Goal: Book appointment/travel/reservation

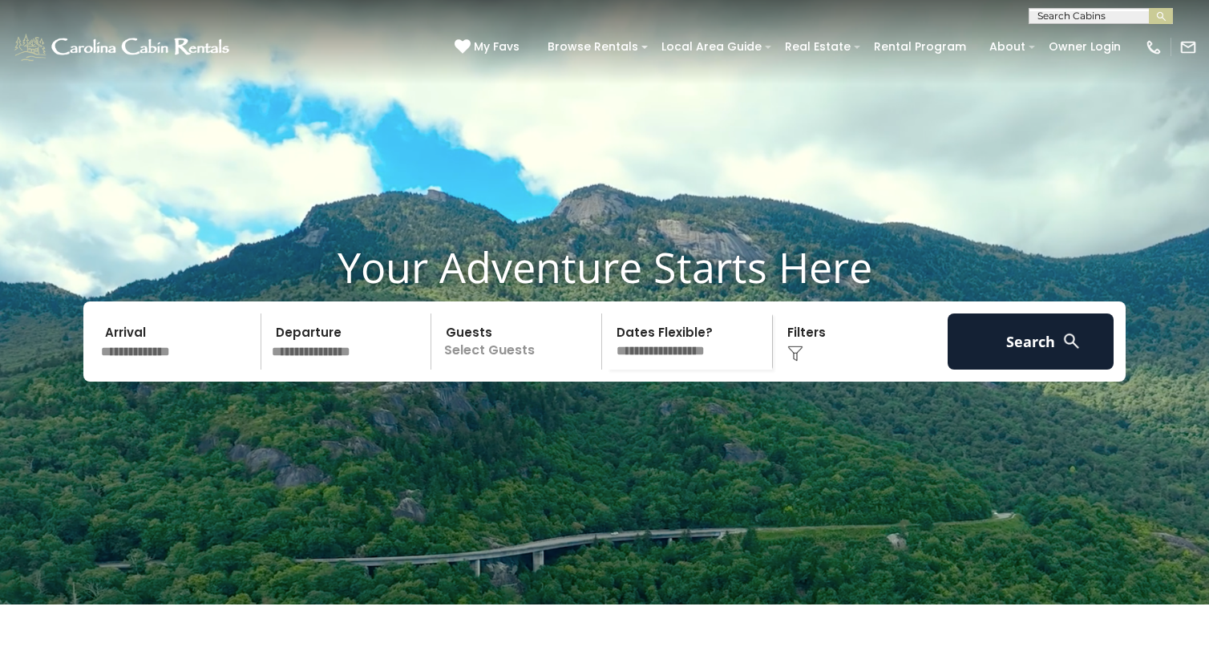
click at [206, 370] on input "text" at bounding box center [178, 341] width 166 height 56
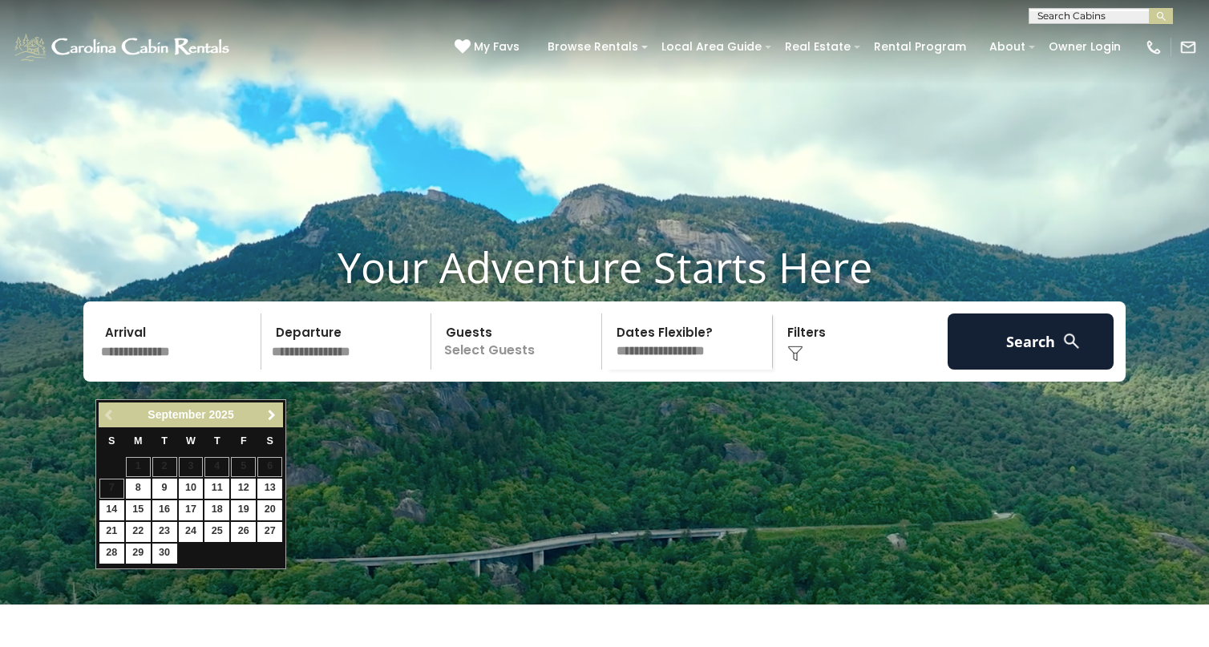
click at [267, 418] on span "Next" at bounding box center [271, 415] width 13 height 13
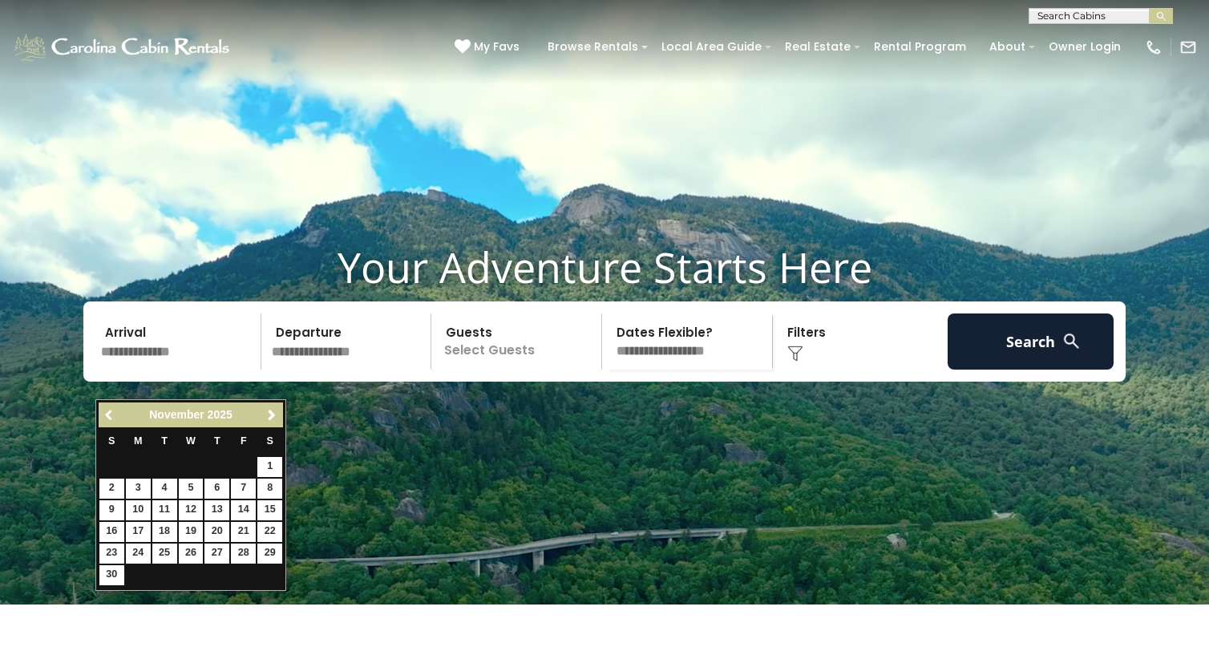
click at [107, 415] on span "Previous" at bounding box center [109, 415] width 13 height 13
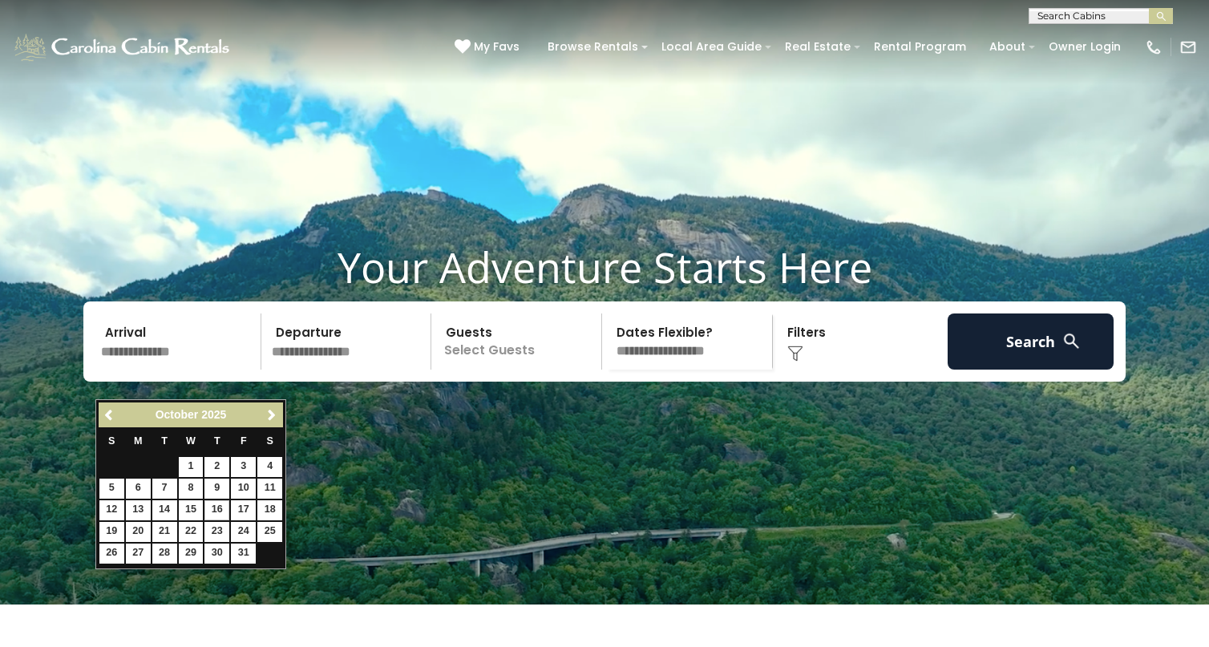
click at [220, 502] on link "16" at bounding box center [216, 510] width 25 height 20
type input "********"
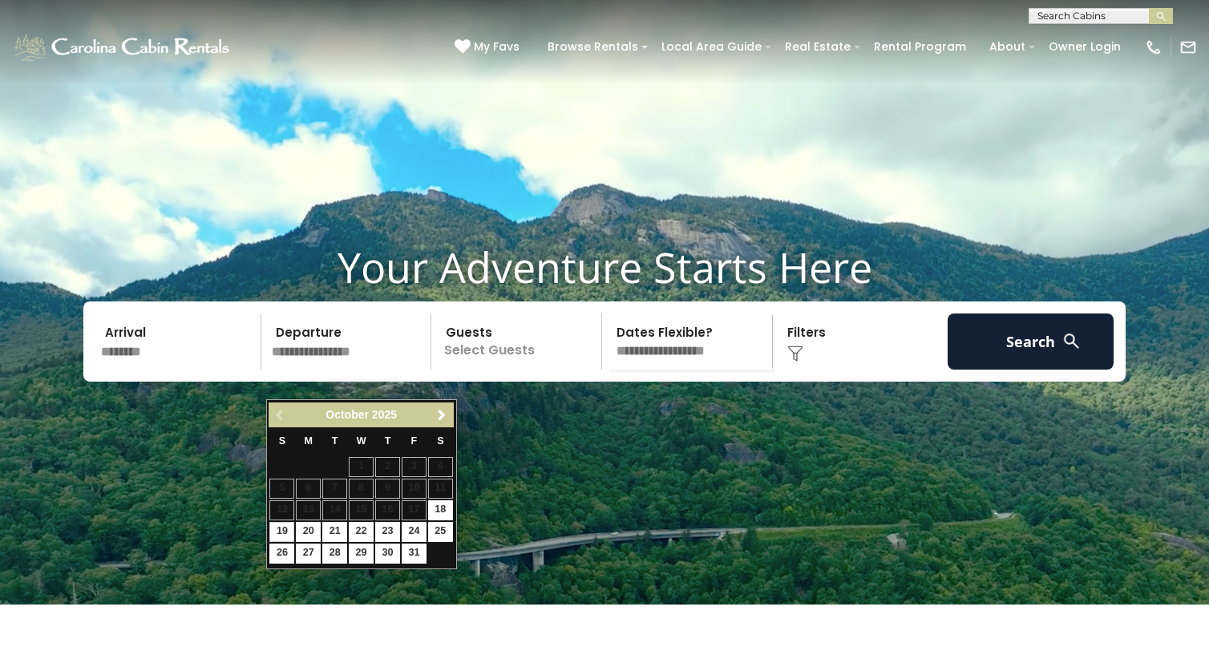
click at [285, 526] on link "19" at bounding box center [281, 532] width 25 height 20
type input "********"
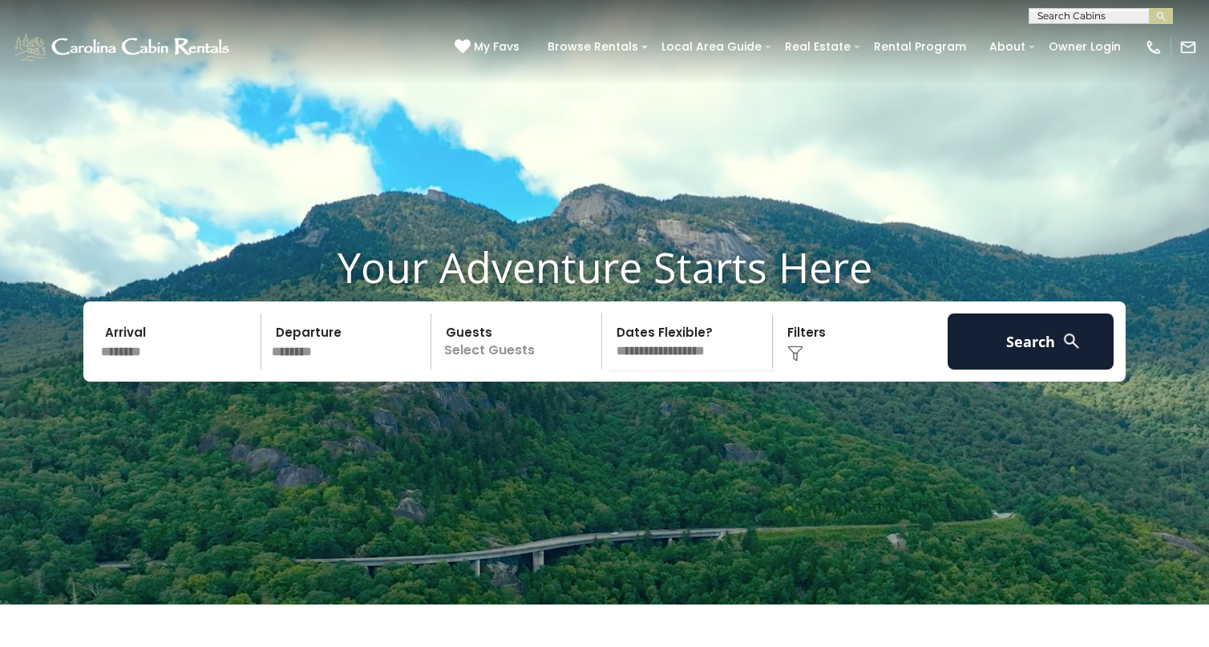
click at [495, 370] on p "Select Guests" at bounding box center [518, 341] width 165 height 56
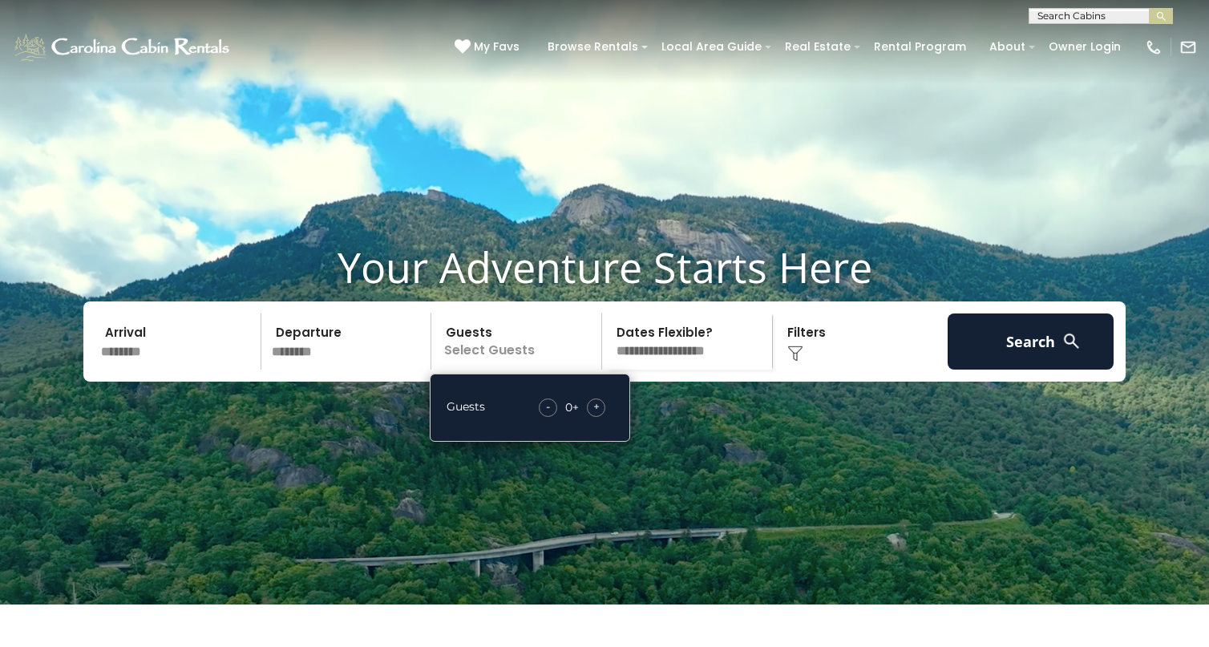
click at [599, 415] on span "+" at bounding box center [596, 406] width 6 height 16
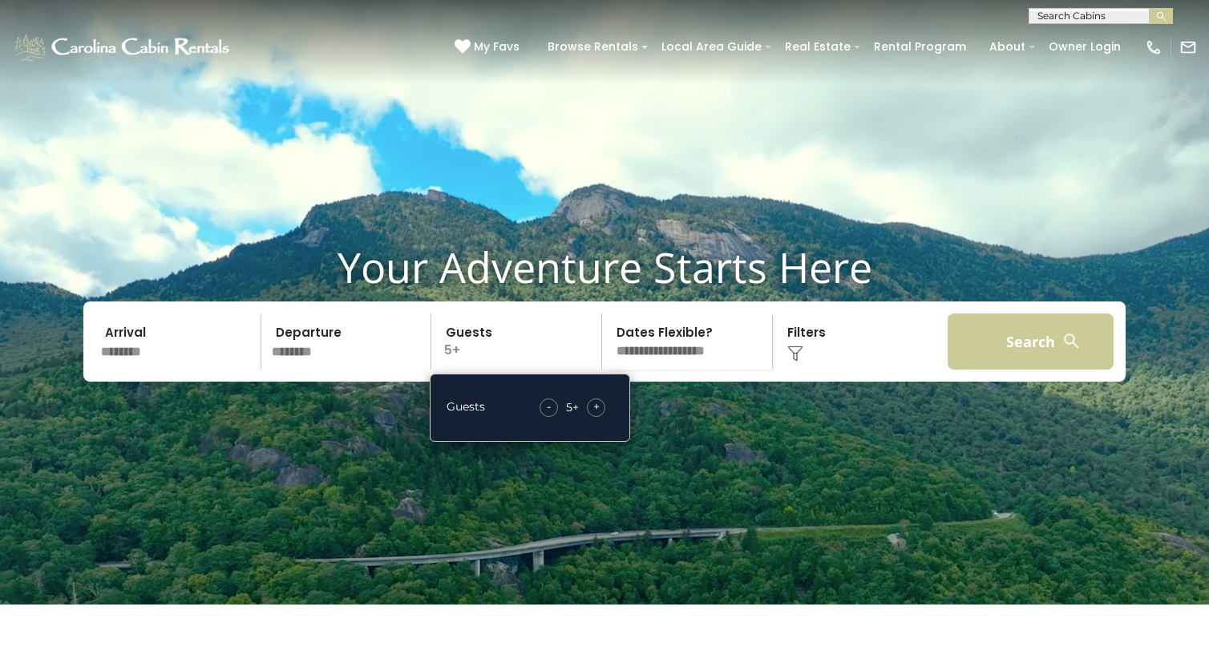
click at [996, 370] on button "Search" at bounding box center [1031, 341] width 166 height 56
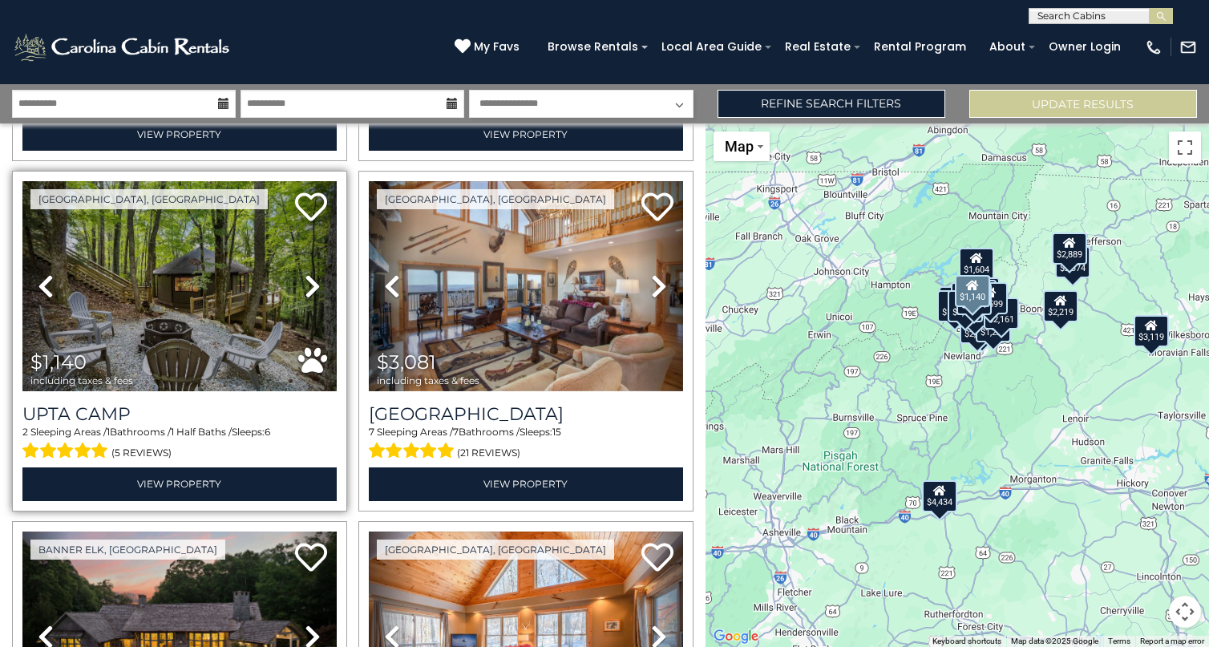
scroll to position [364, 0]
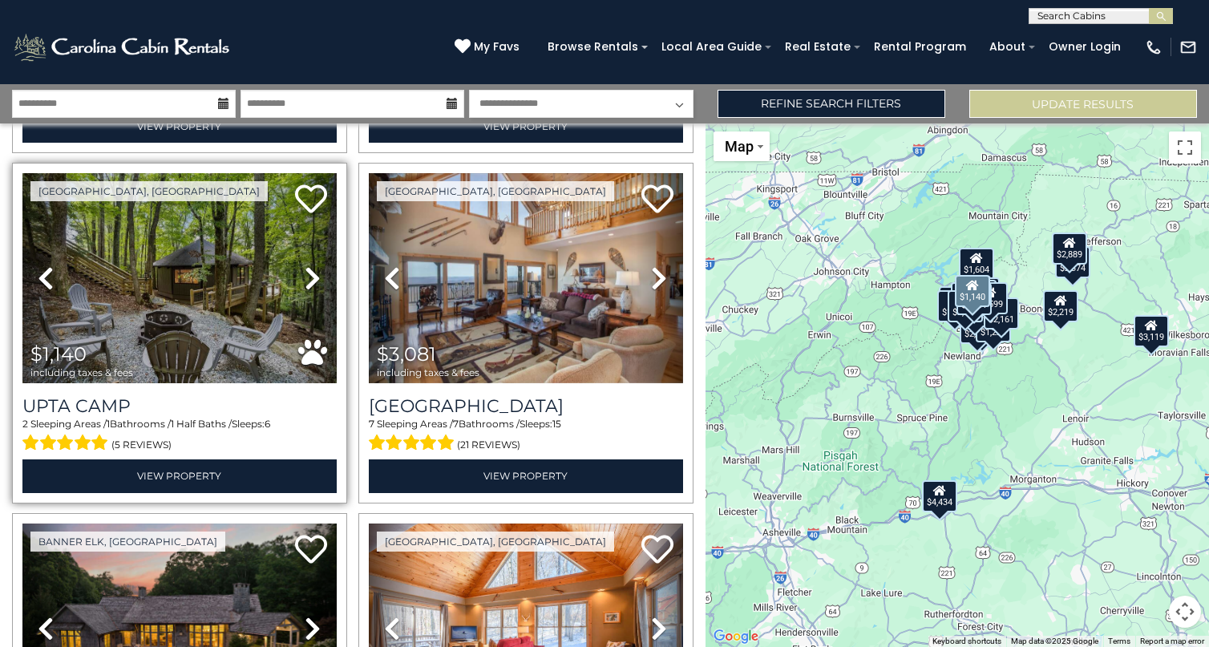
click at [314, 271] on icon at bounding box center [313, 278] width 16 height 26
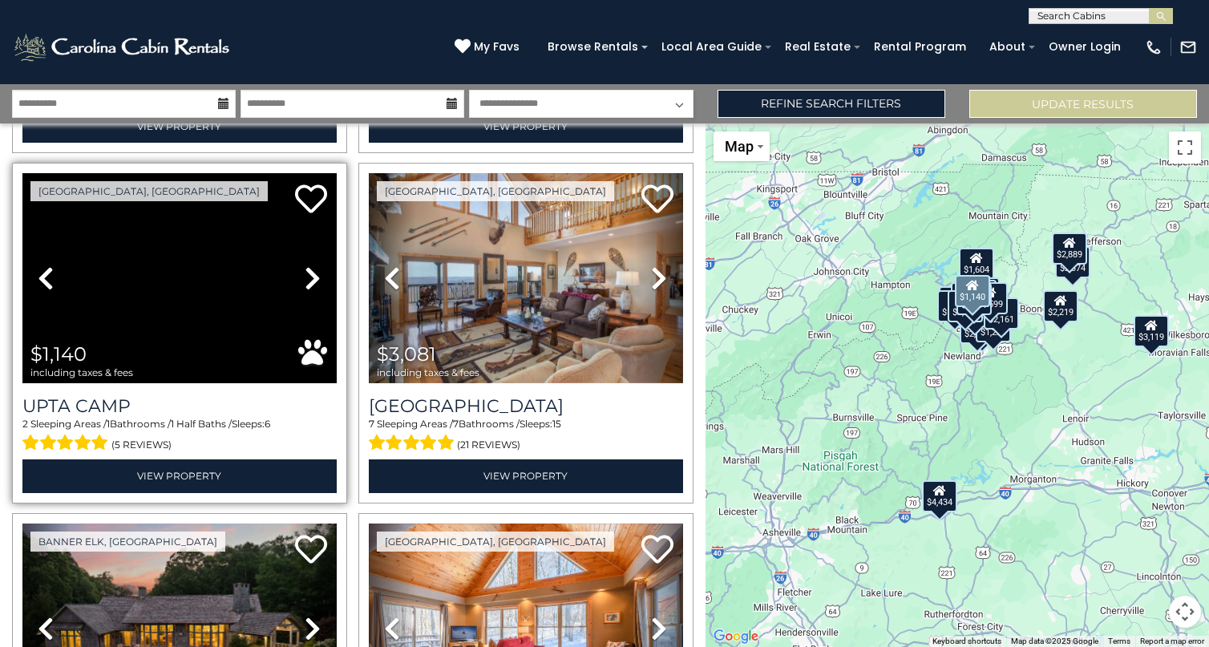
click at [314, 271] on icon at bounding box center [313, 278] width 16 height 26
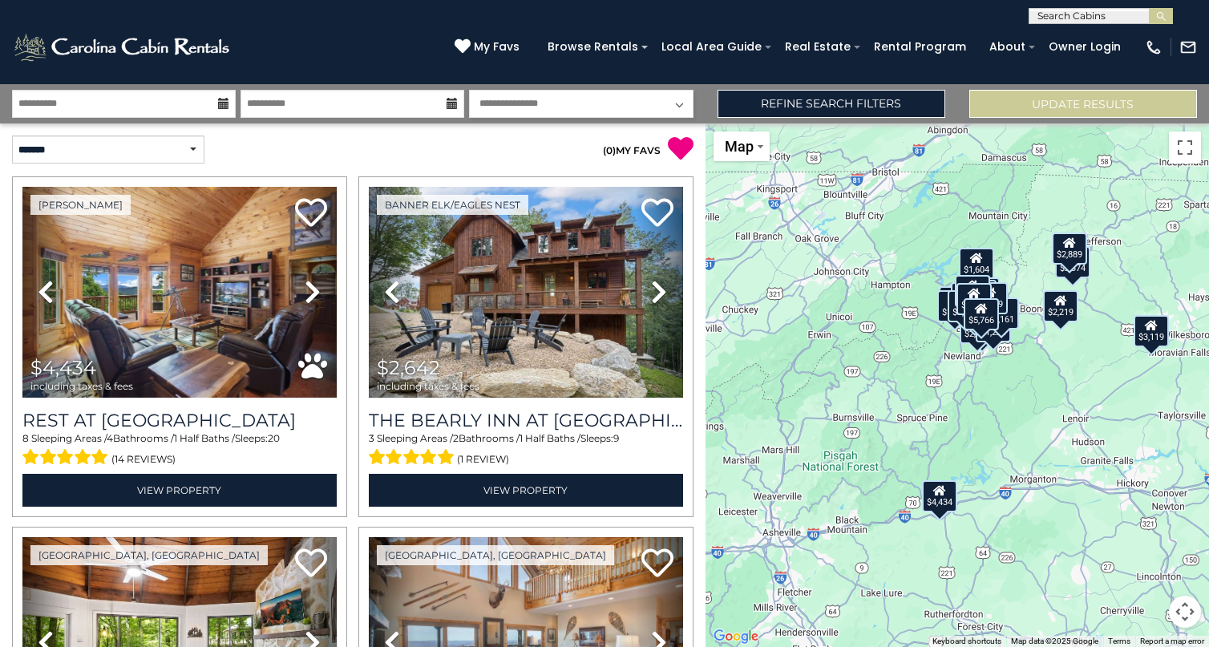
scroll to position [0, 0]
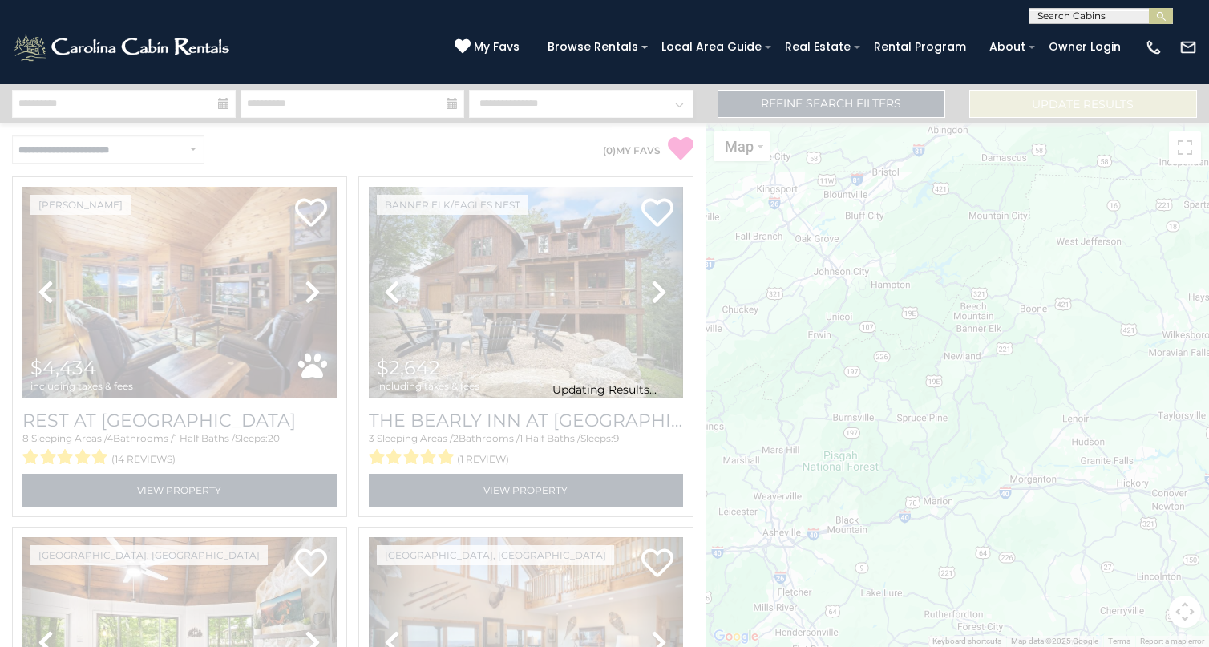
click at [140, 150] on div "Updating Results..." at bounding box center [604, 365] width 1209 height 563
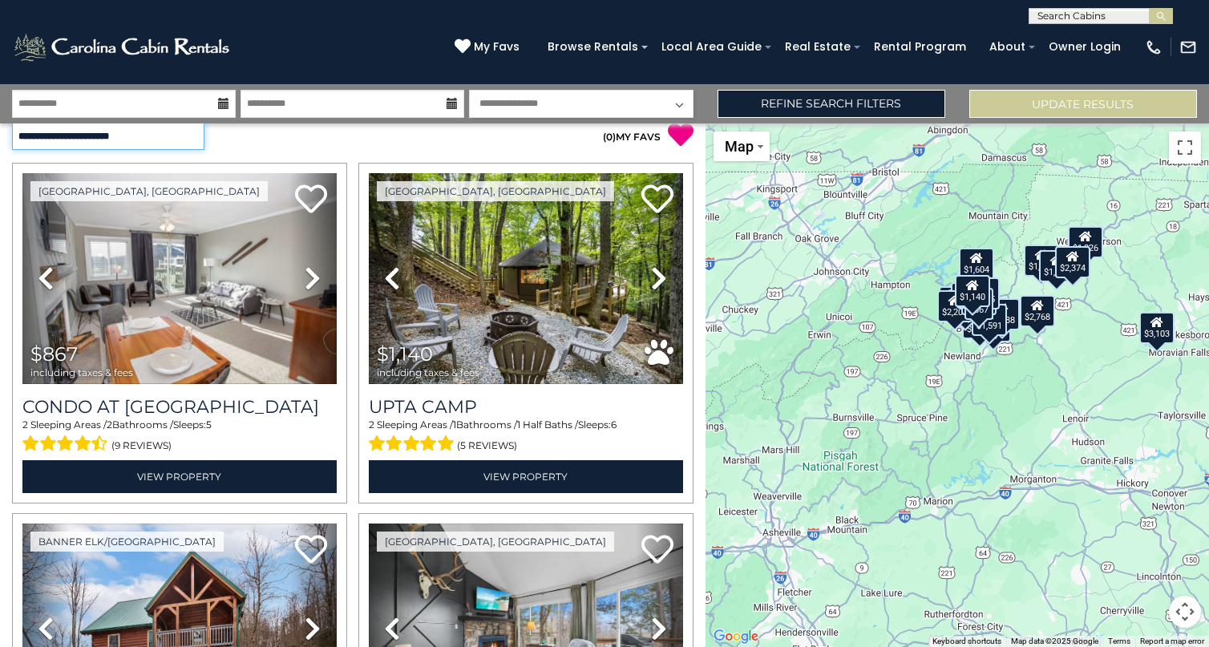
scroll to position [12, 0]
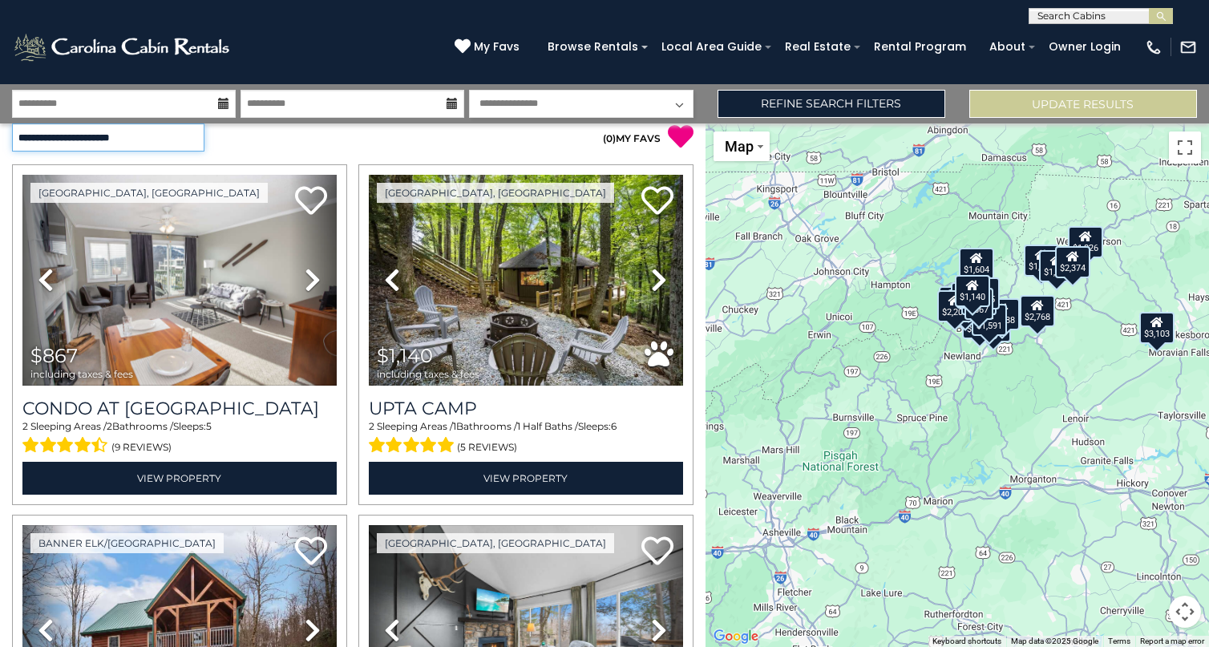
select select "*********"
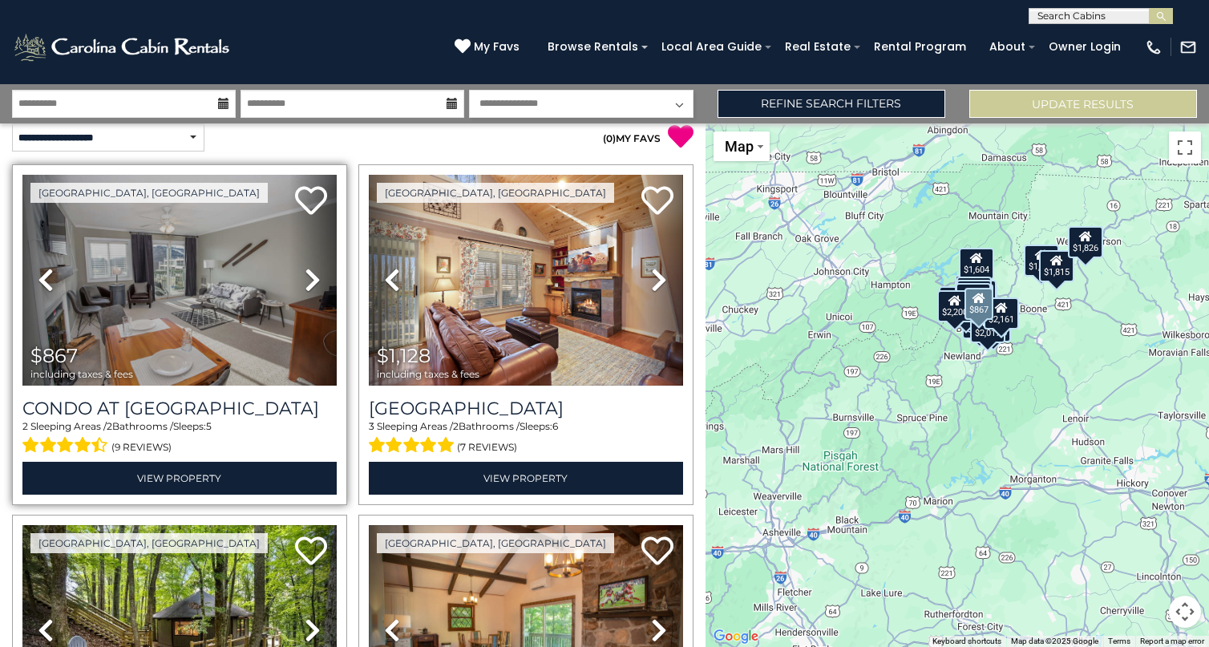
click at [315, 286] on icon at bounding box center [313, 280] width 16 height 26
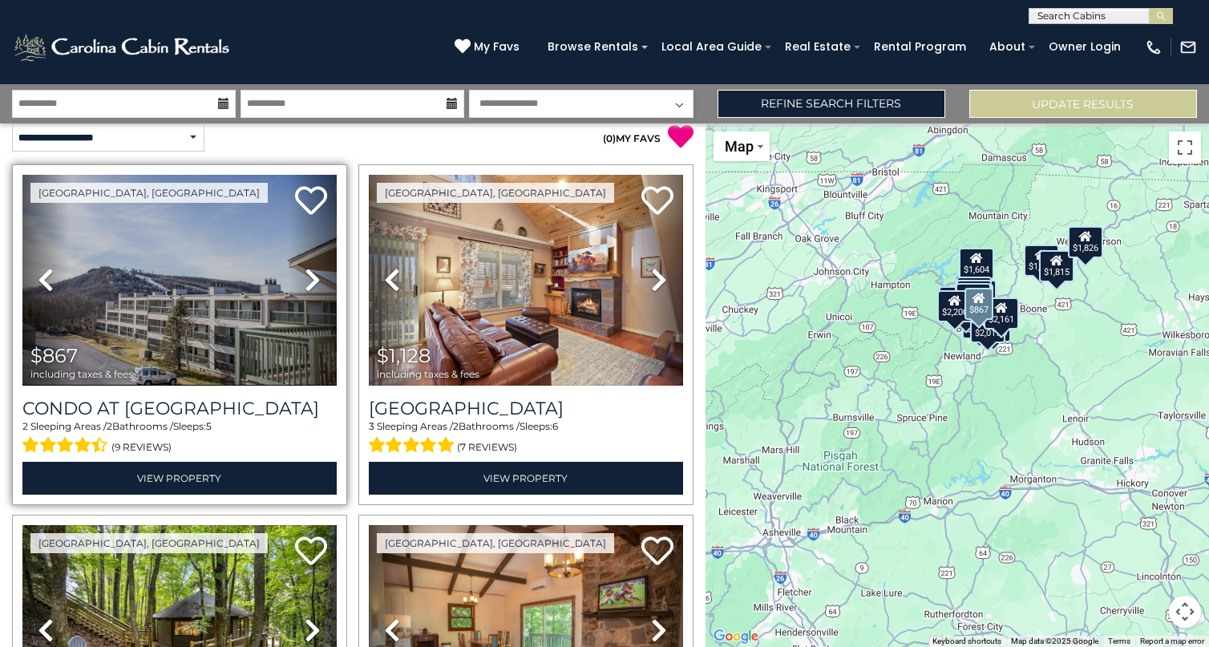
click at [315, 286] on icon at bounding box center [313, 280] width 16 height 26
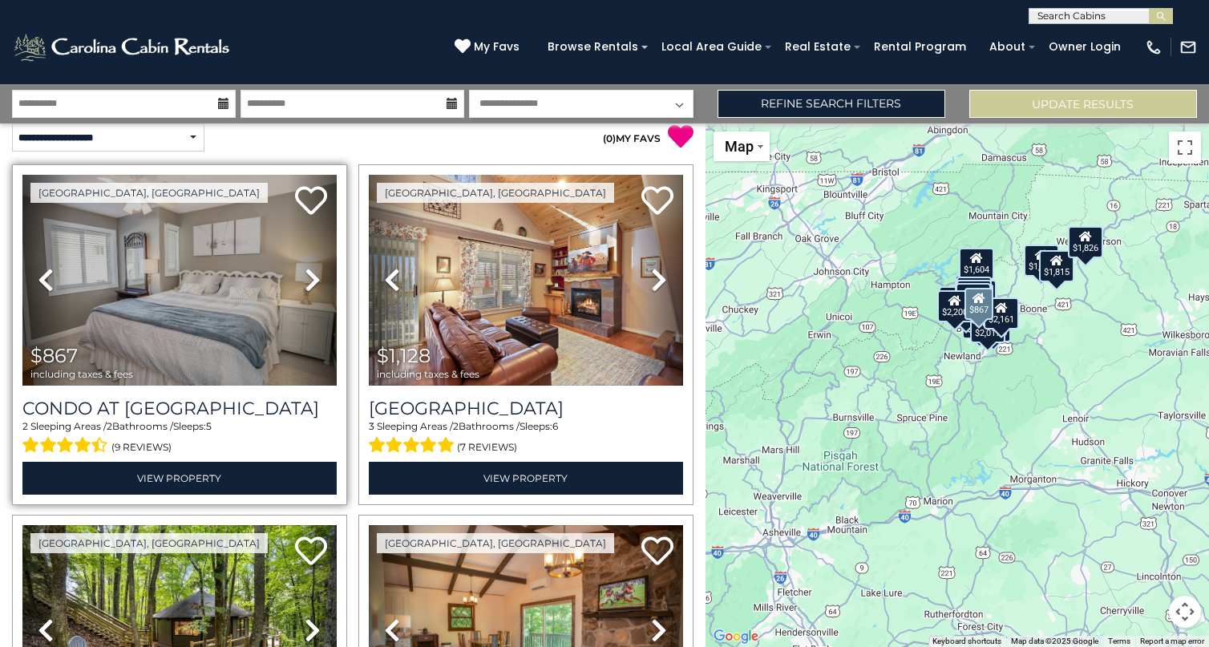
click at [315, 286] on icon at bounding box center [313, 280] width 16 height 26
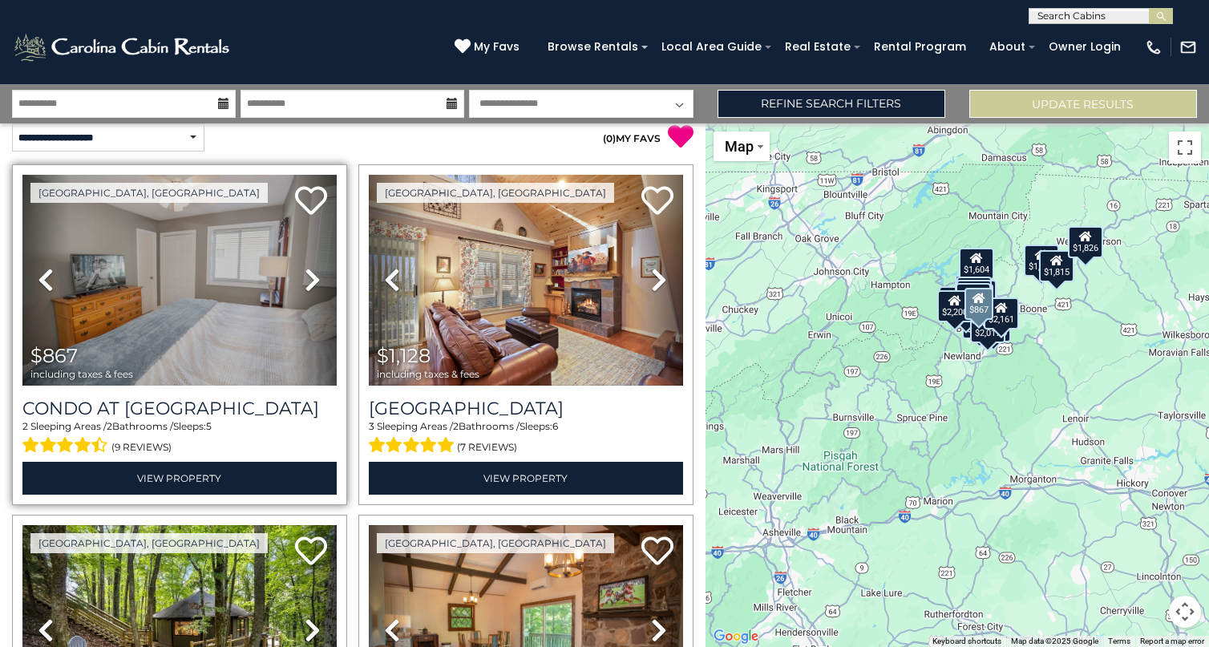
click at [315, 286] on icon at bounding box center [313, 280] width 16 height 26
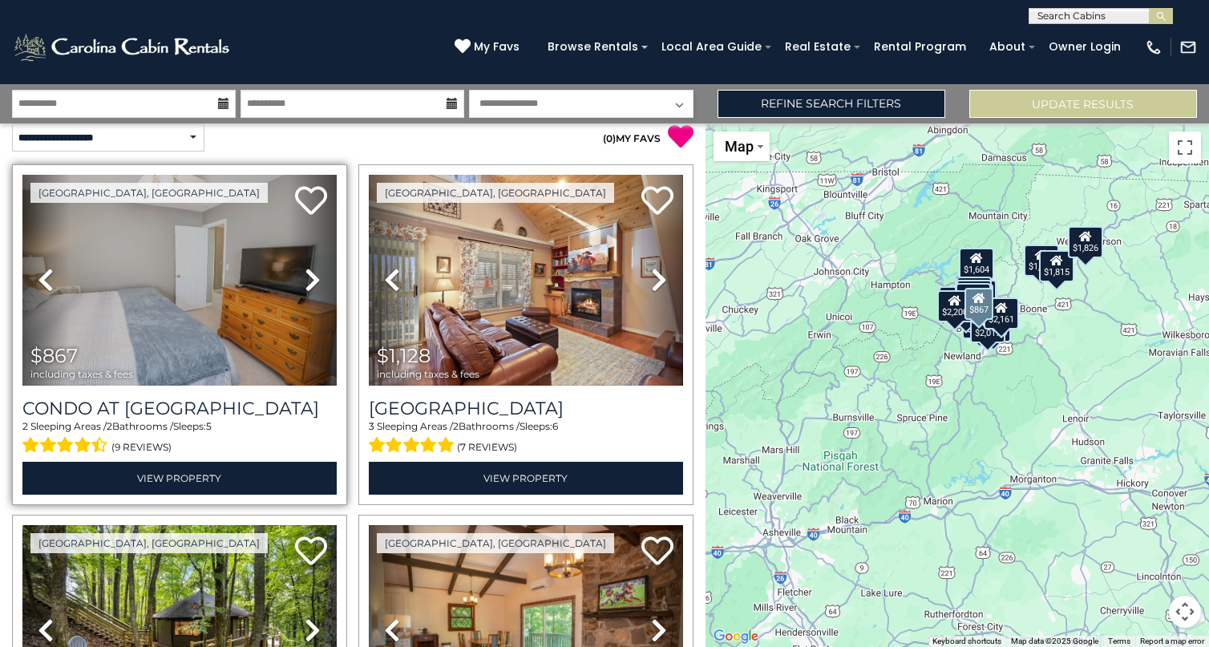
click at [315, 286] on icon at bounding box center [313, 280] width 16 height 26
